Goal: Find specific page/section

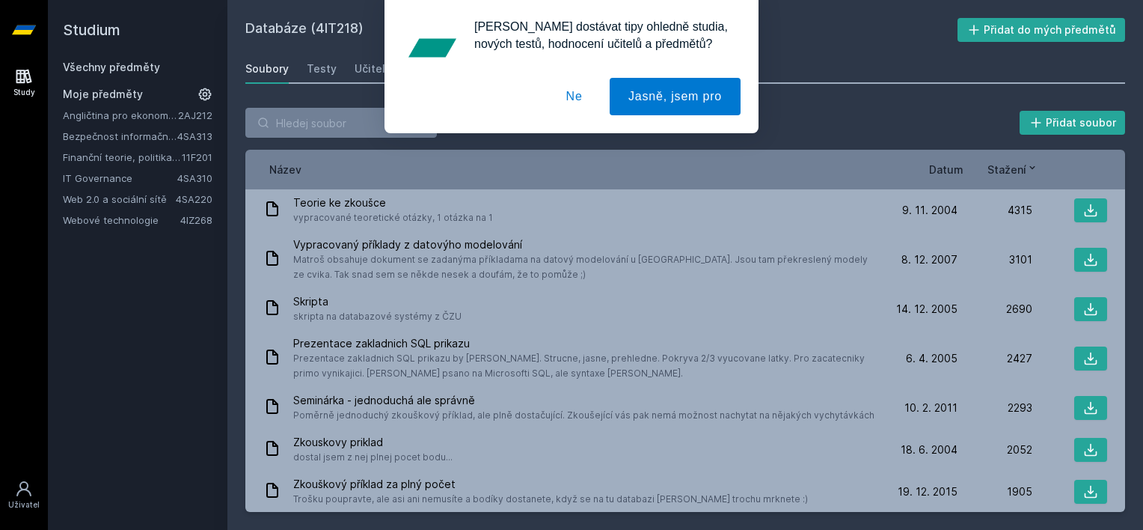
drag, startPoint x: 574, startPoint y: 96, endPoint x: 383, endPoint y: 90, distance: 190.8
click at [574, 96] on button "Ne" at bounding box center [575, 96] width 54 height 37
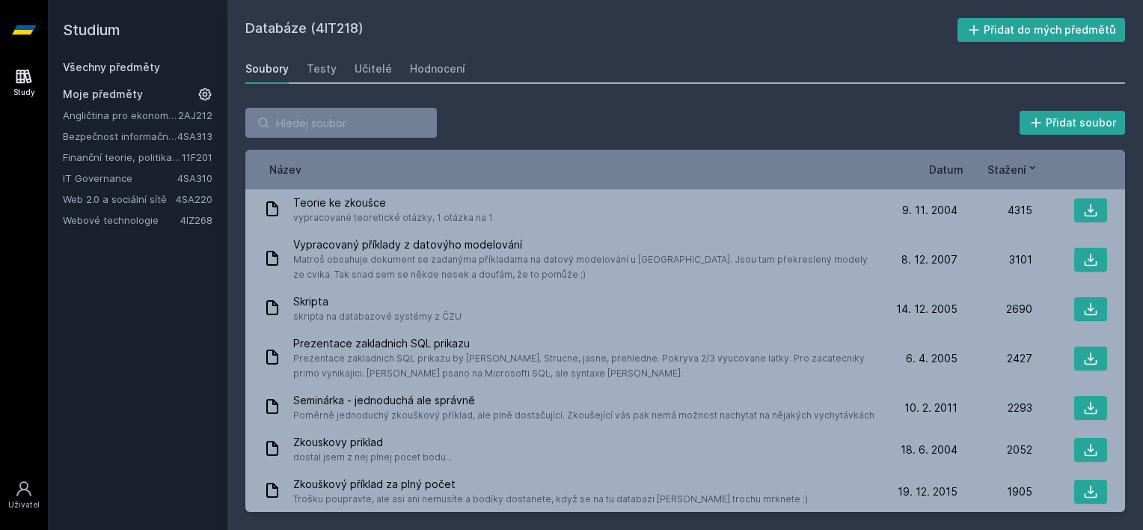
click at [141, 70] on link "Všechny předměty" at bounding box center [111, 67] width 97 height 13
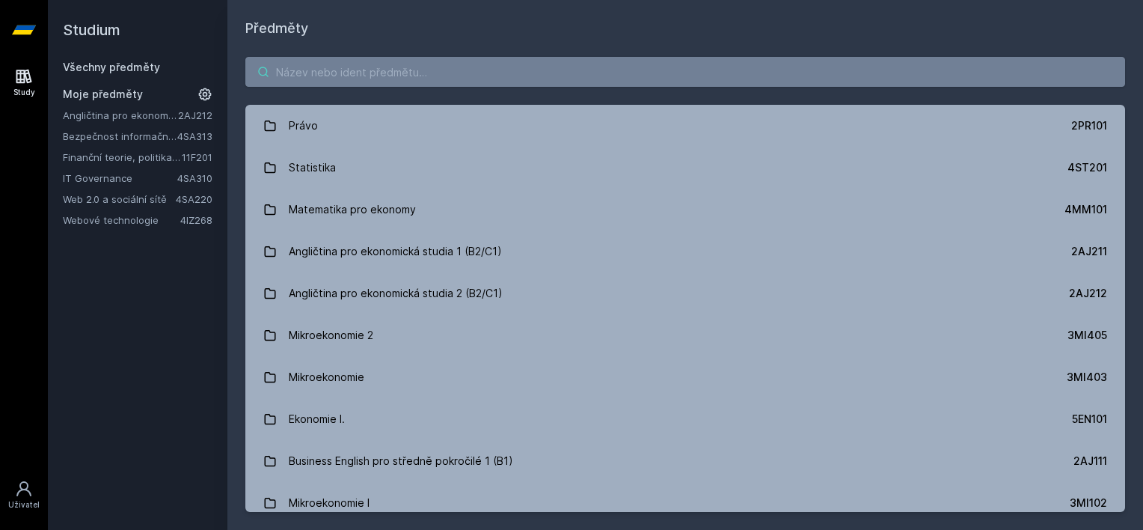
click at [346, 81] on input "search" at bounding box center [685, 72] width 880 height 30
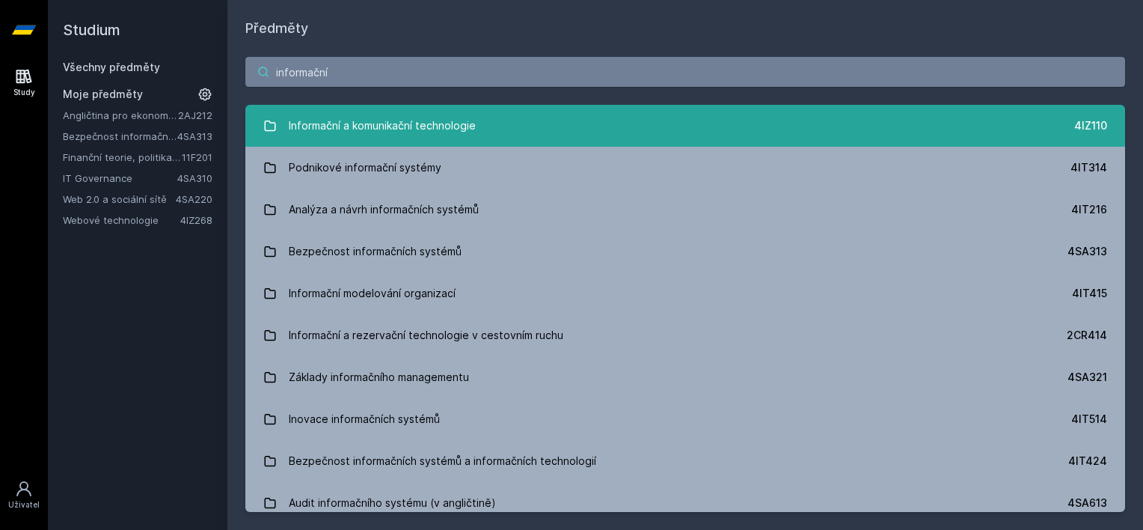
type input "informační"
click at [453, 121] on div "Informační a komunikační technologie" at bounding box center [382, 126] width 187 height 30
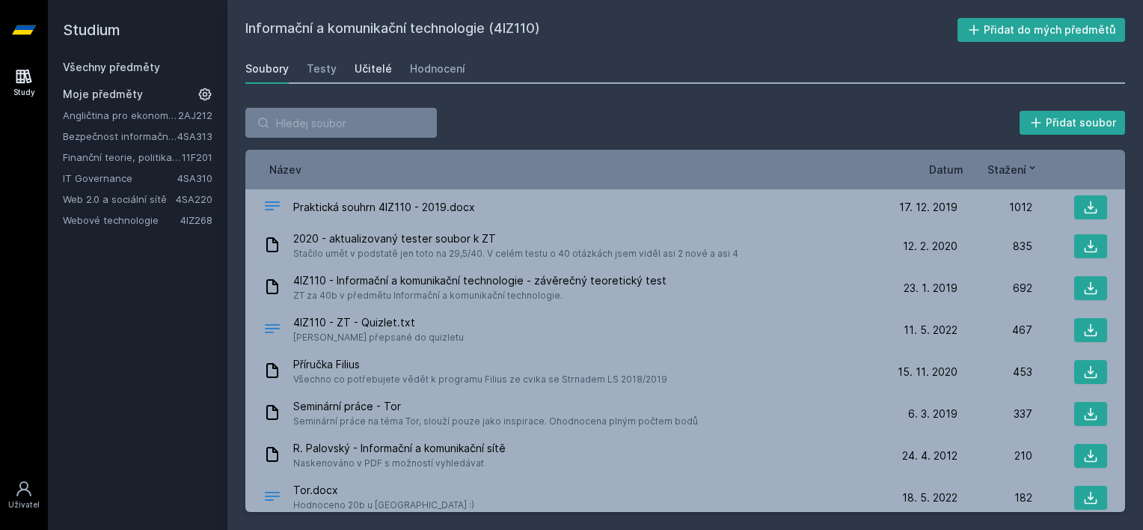
click at [355, 73] on div "Učitelé" at bounding box center [373, 68] width 37 height 15
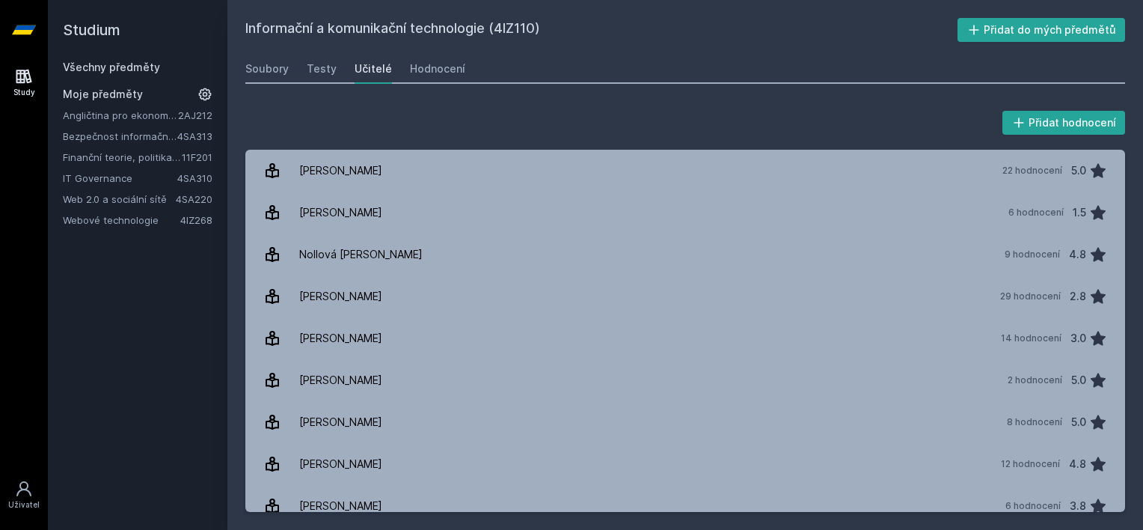
click at [126, 69] on link "Všechny předměty" at bounding box center [111, 67] width 97 height 13
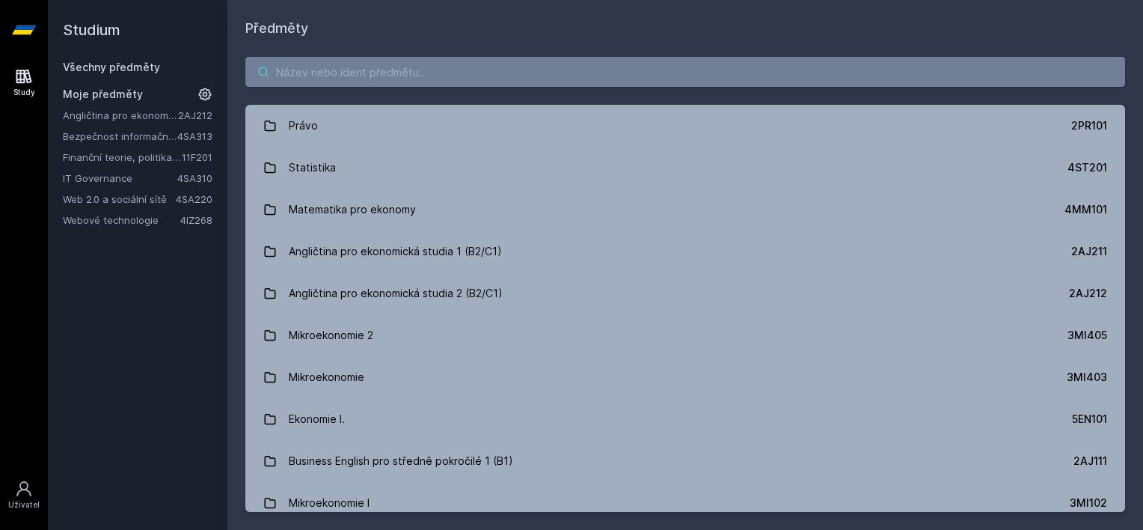
click at [365, 59] on input "search" at bounding box center [685, 72] width 880 height 30
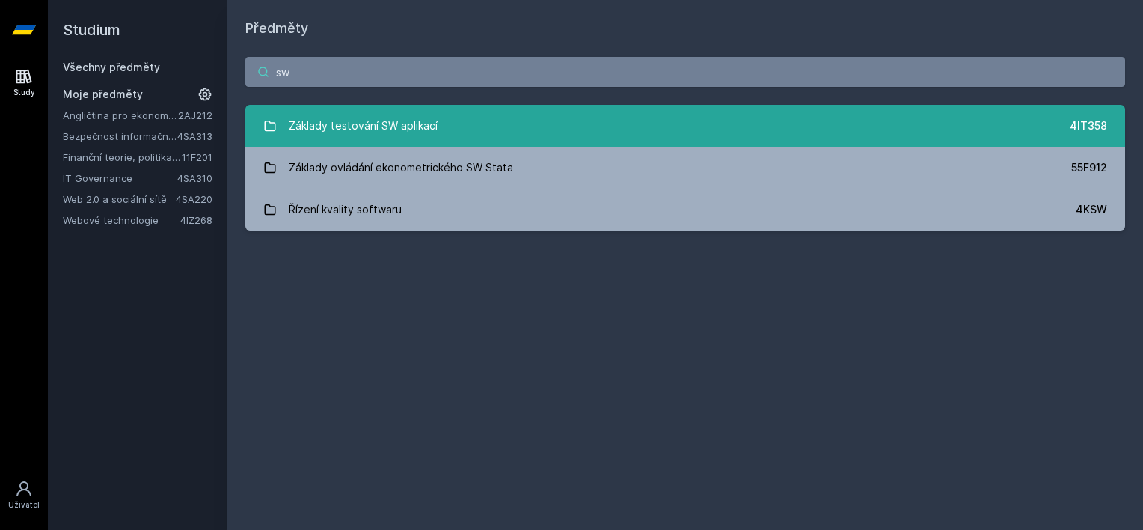
type input "sw"
click at [395, 126] on div "Základy testování SW aplikací" at bounding box center [363, 126] width 149 height 30
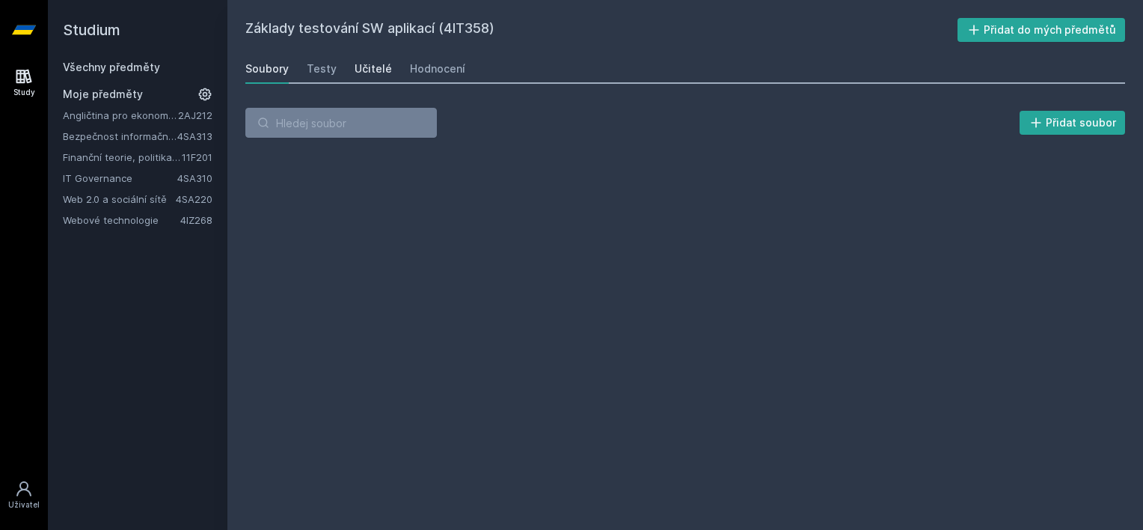
click at [355, 70] on div "Učitelé" at bounding box center [373, 68] width 37 height 15
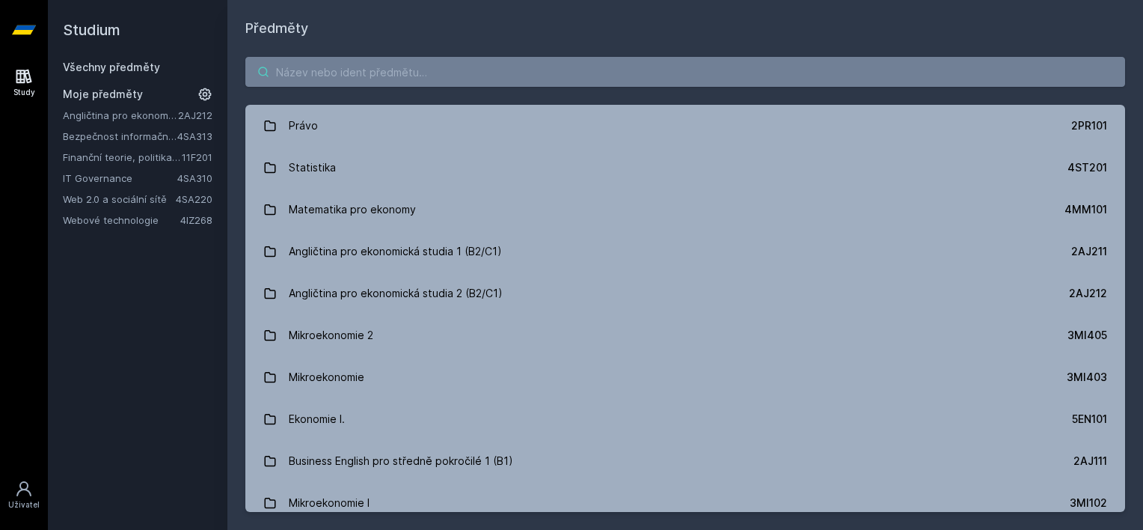
click at [304, 76] on input "search" at bounding box center [685, 72] width 880 height 30
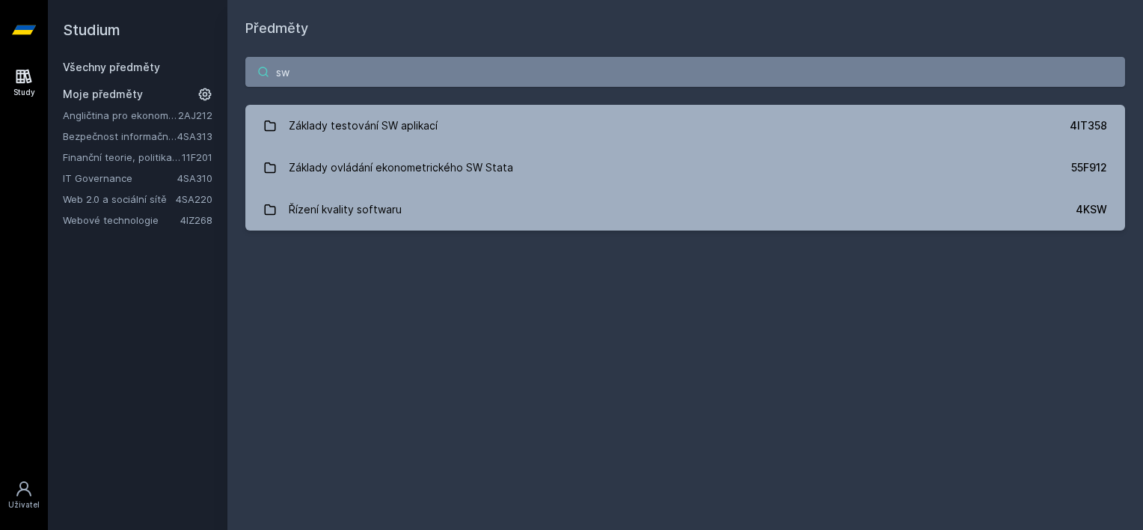
type input "sw"
click at [1005, 31] on h1 "Předměty" at bounding box center [685, 28] width 880 height 21
click at [1044, 367] on div "Předměty sw Základy testování SW aplikací 4IT358 Základy ovládání ekonometrické…" at bounding box center [685, 265] width 880 height 494
drag, startPoint x: 329, startPoint y: 68, endPoint x: 371, endPoint y: 54, distance: 44.2
click at [242, 69] on div "sw Základy testování SW aplikací 4IT358 Základy ovládání ekonometrického SW Sta…" at bounding box center [685, 143] width 916 height 209
